Goal: Task Accomplishment & Management: Use online tool/utility

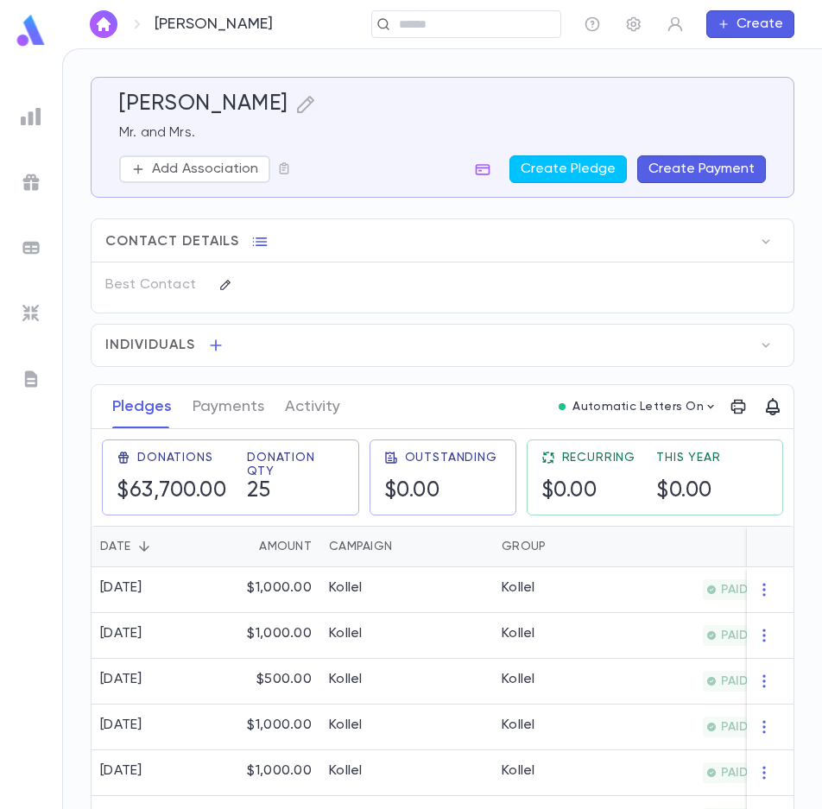
click at [104, 24] on img "button" at bounding box center [103, 24] width 21 height 14
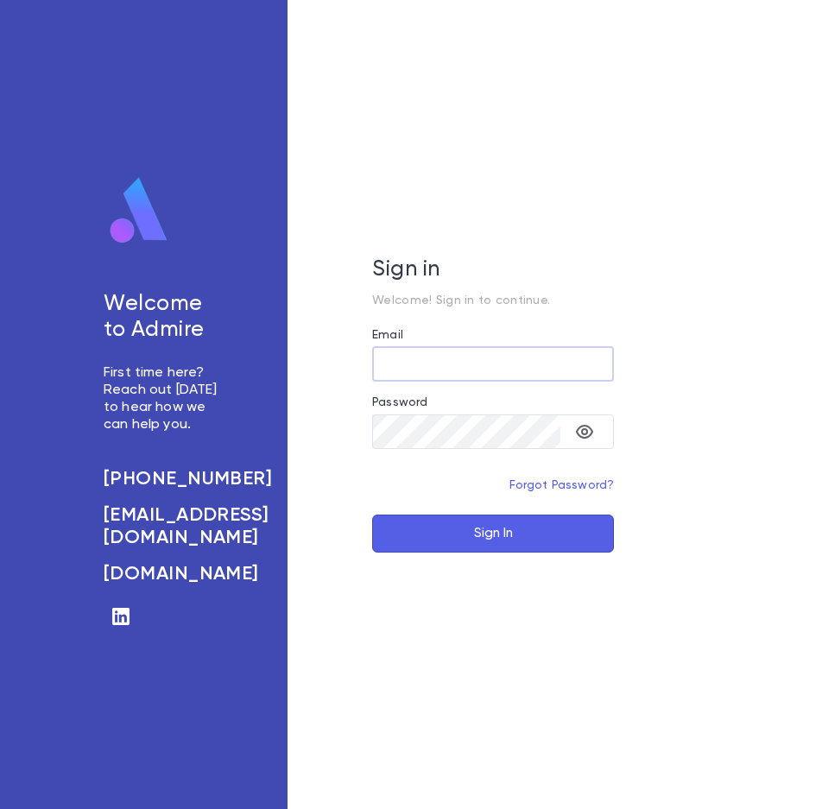
type input "**********"
click at [487, 532] on button "Sign In" at bounding box center [493, 533] width 242 height 38
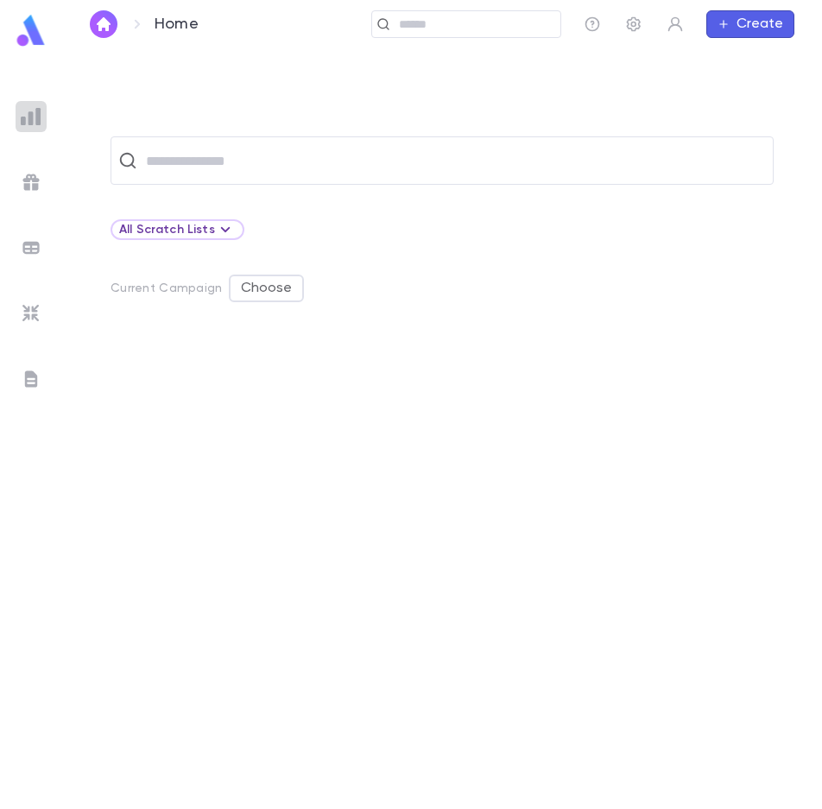
click at [29, 122] on img at bounding box center [31, 116] width 21 height 21
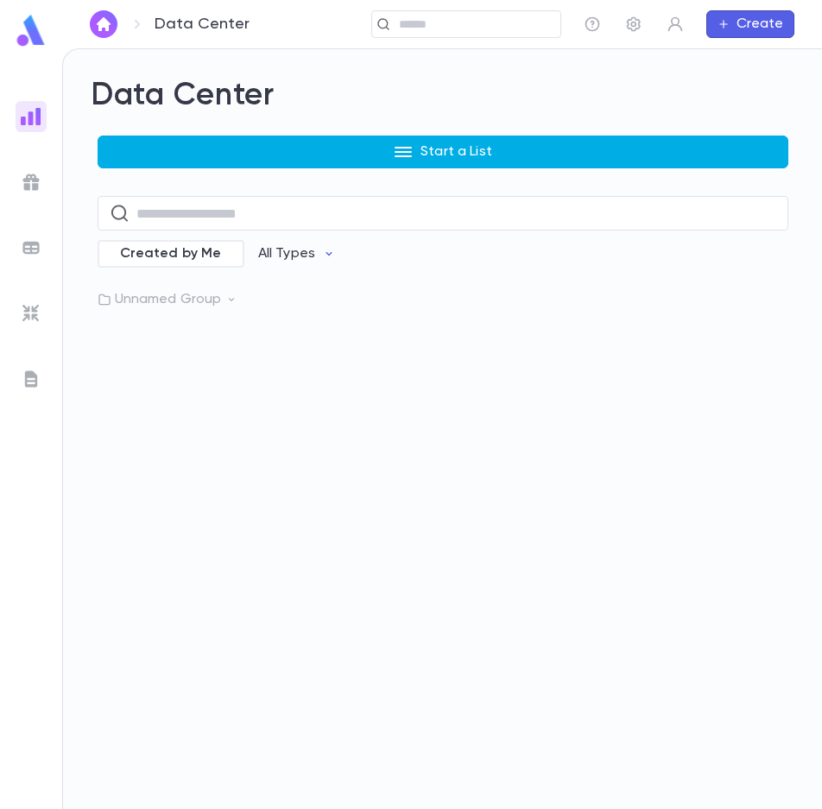
click at [422, 155] on p "Start a List" at bounding box center [456, 151] width 72 height 17
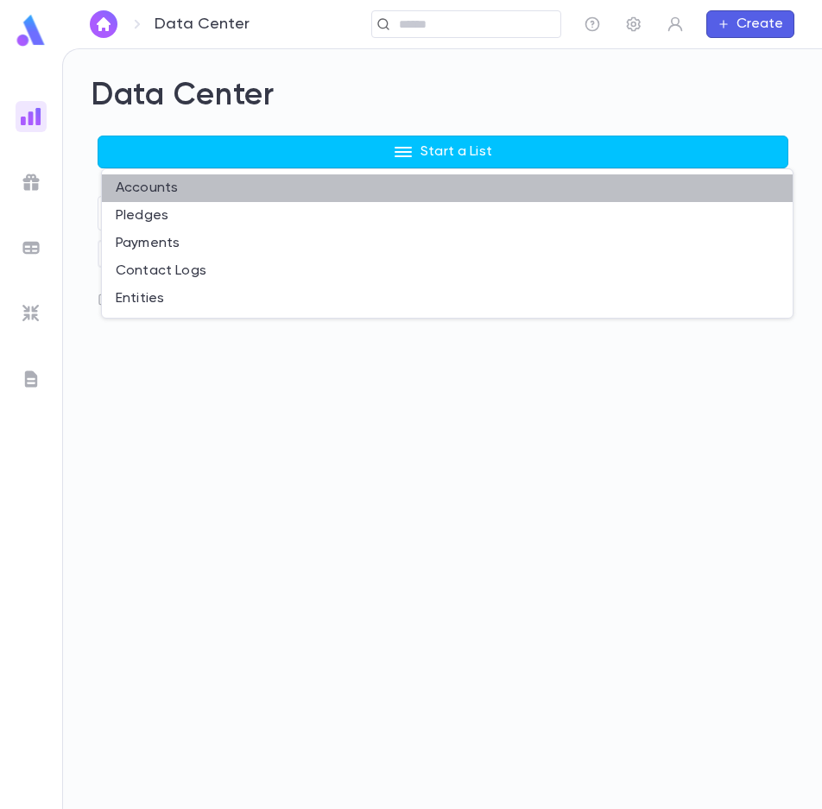
click at [205, 185] on li "Accounts" at bounding box center [447, 188] width 690 height 28
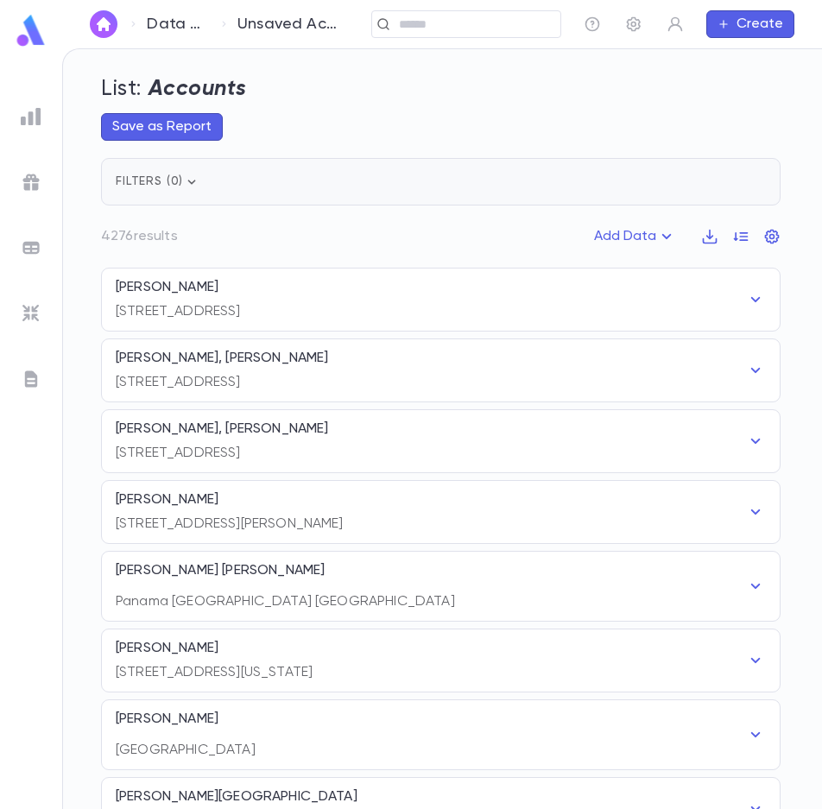
click at [183, 186] on icon "button" at bounding box center [191, 181] width 17 height 17
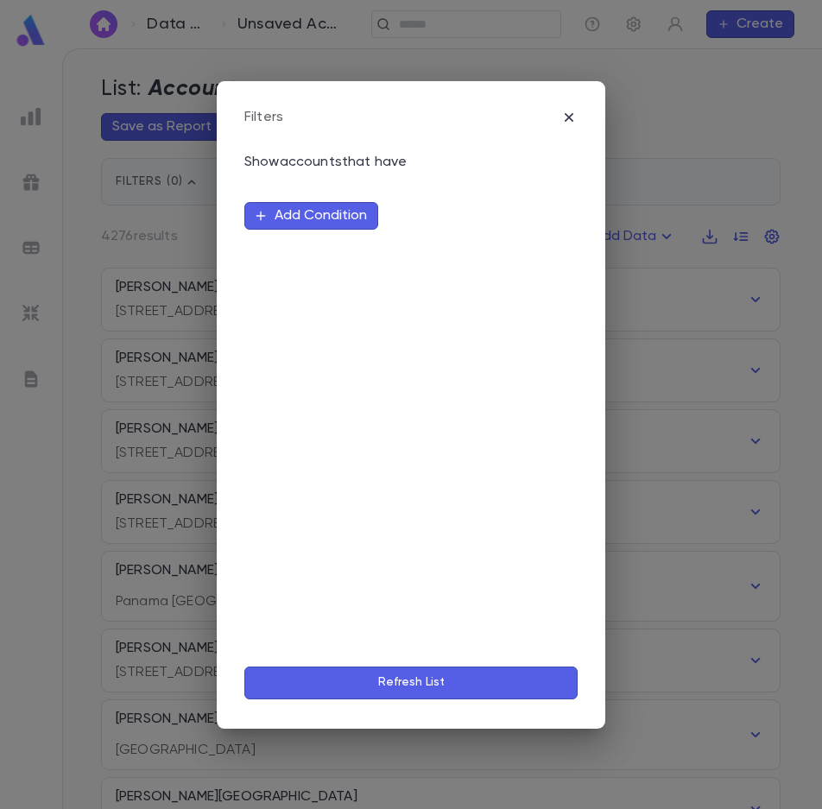
click at [325, 213] on button "Add Condition" at bounding box center [311, 216] width 134 height 28
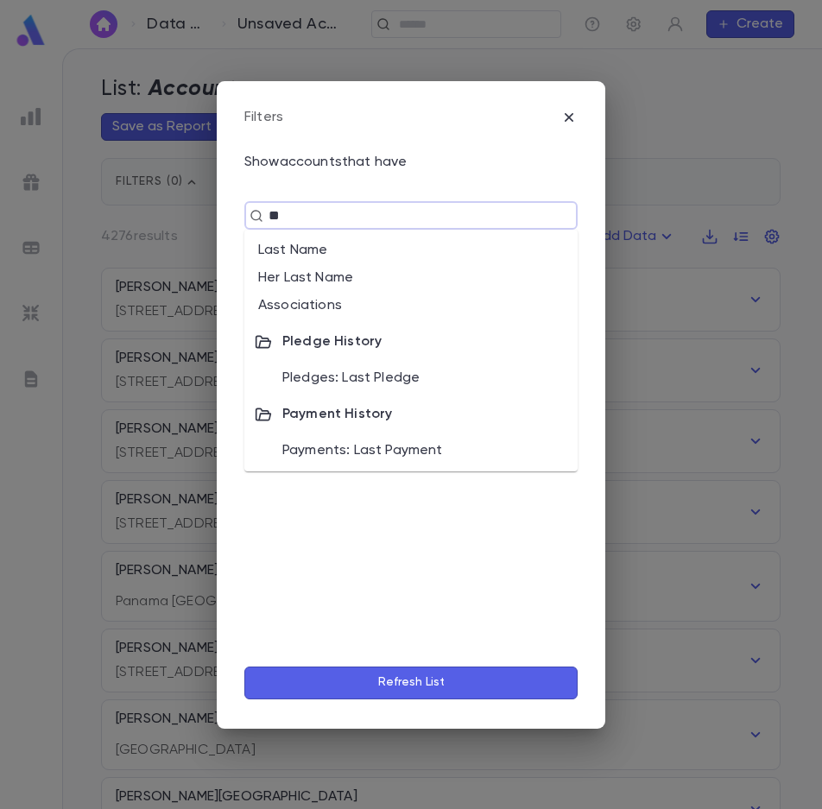
type input "***"
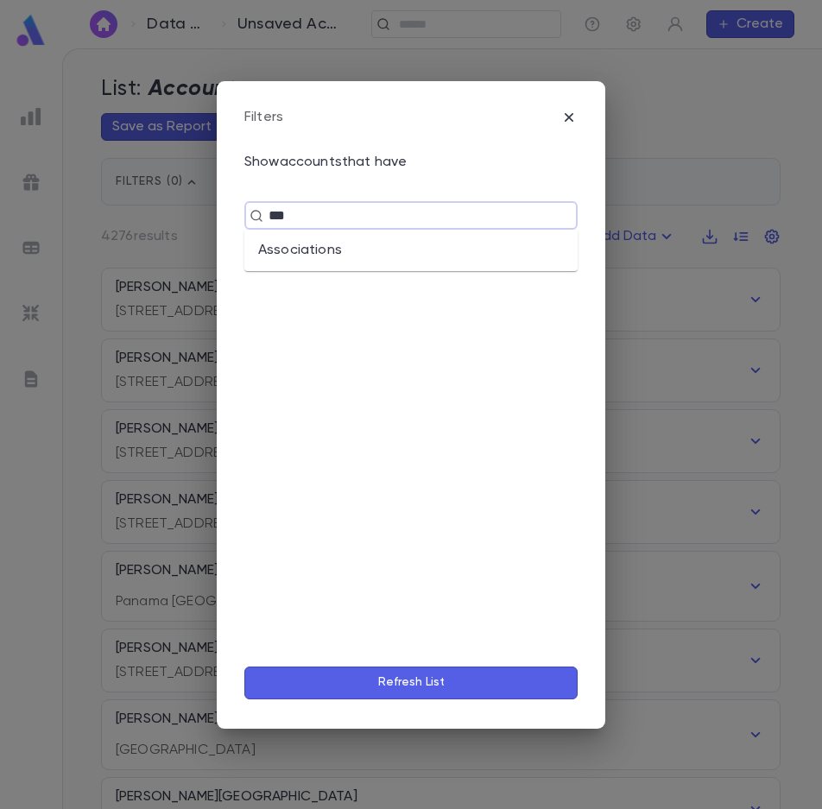
click at [321, 249] on li "Associations" at bounding box center [410, 250] width 333 height 28
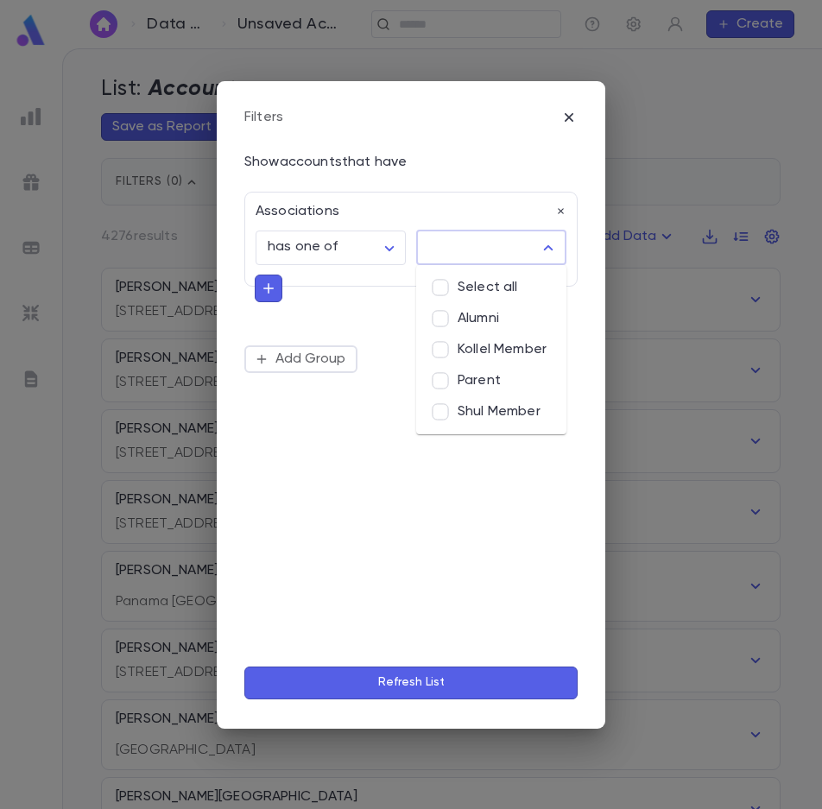
click at [472, 248] on input "text" at bounding box center [478, 247] width 109 height 33
click at [478, 345] on li "Kollel Member" at bounding box center [491, 349] width 150 height 31
click at [433, 684] on button "Refresh List" at bounding box center [410, 682] width 333 height 33
